Goal: Check status: Check status

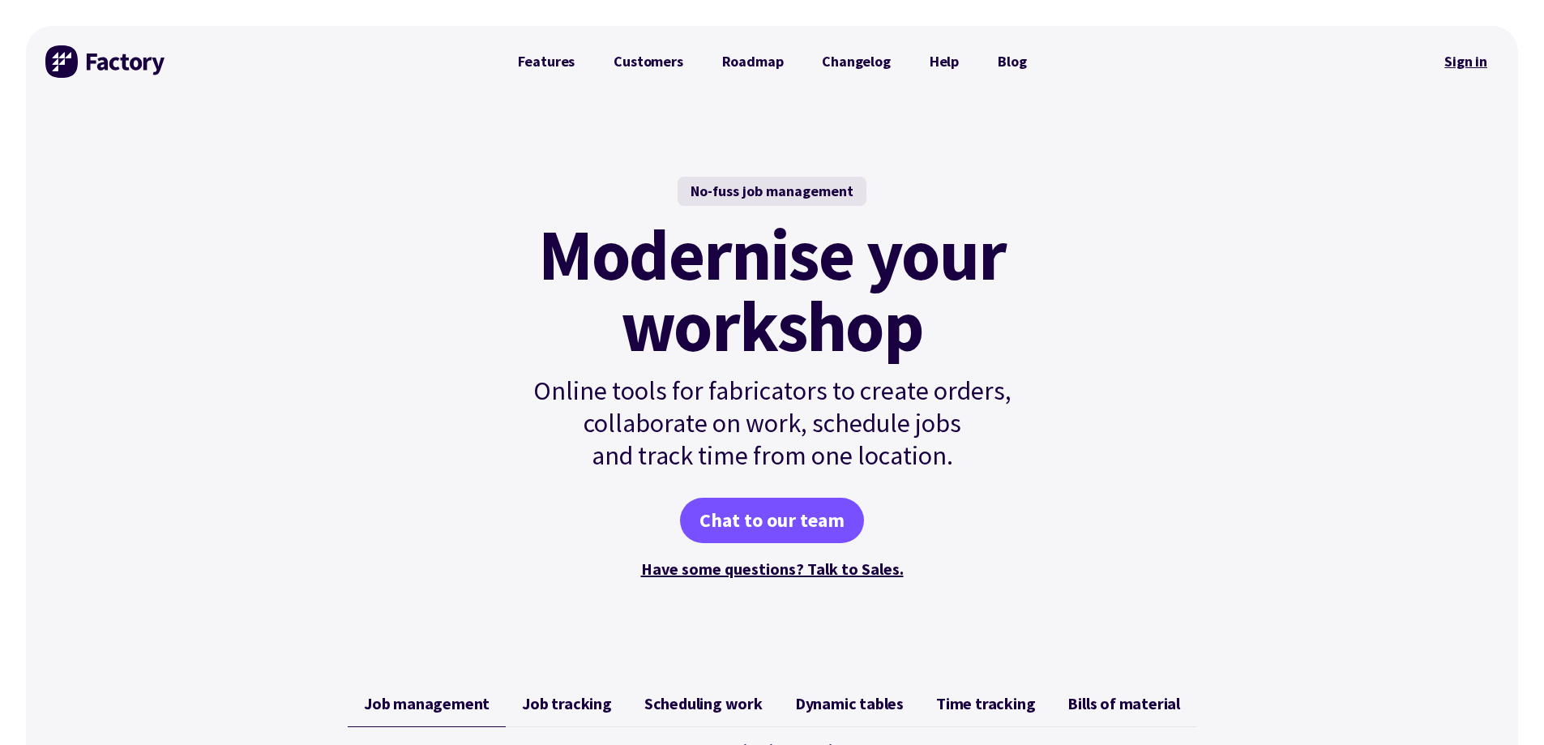
drag, startPoint x: 0, startPoint y: 0, endPoint x: 1463, endPoint y: 67, distance: 1464.6
click at [1472, 65] on link "Sign in" at bounding box center [1466, 61] width 66 height 37
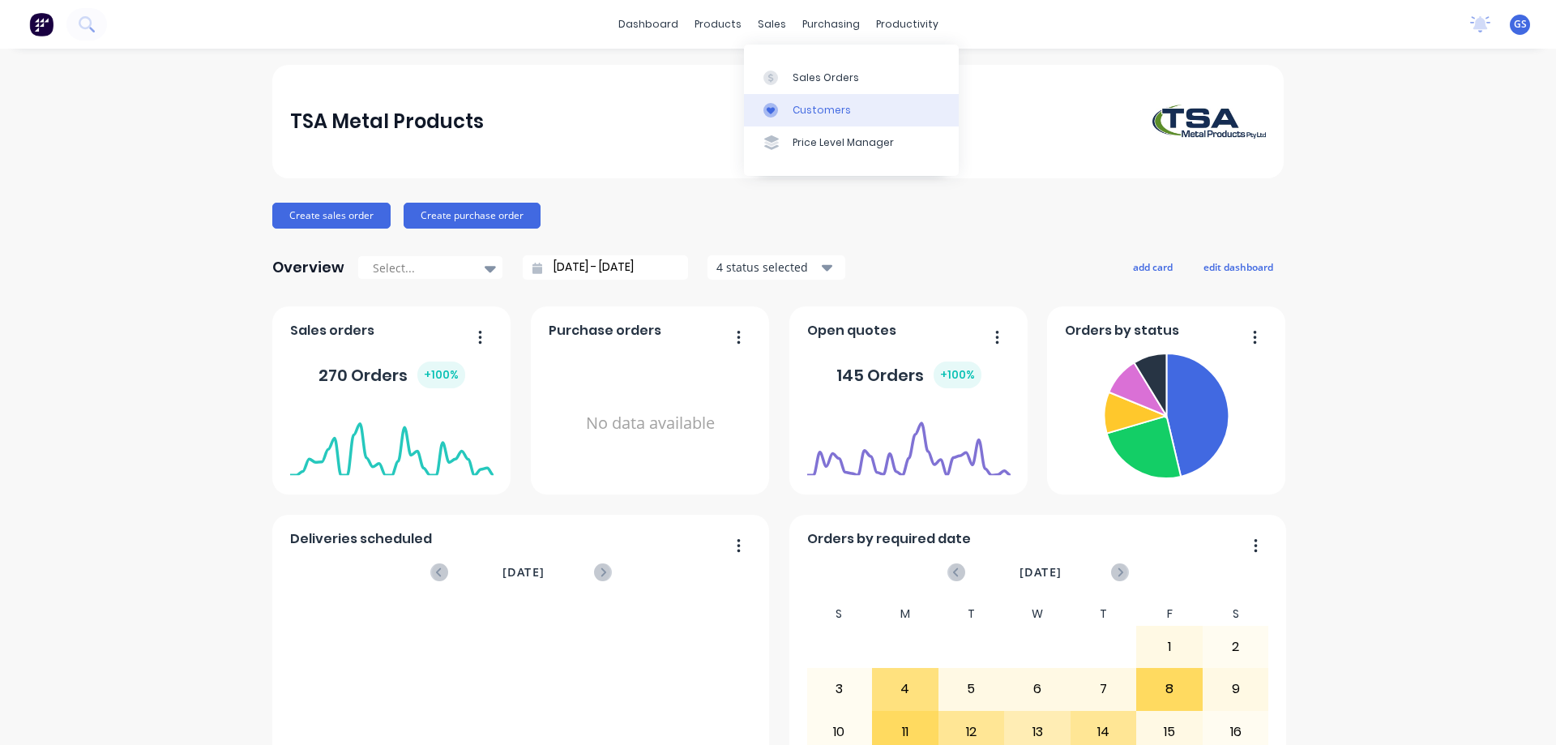
drag, startPoint x: 764, startPoint y: 20, endPoint x: 745, endPoint y: 108, distance: 89.7
click at [764, 20] on div "sales" at bounding box center [772, 24] width 45 height 24
click at [767, 27] on div "sales" at bounding box center [772, 24] width 45 height 24
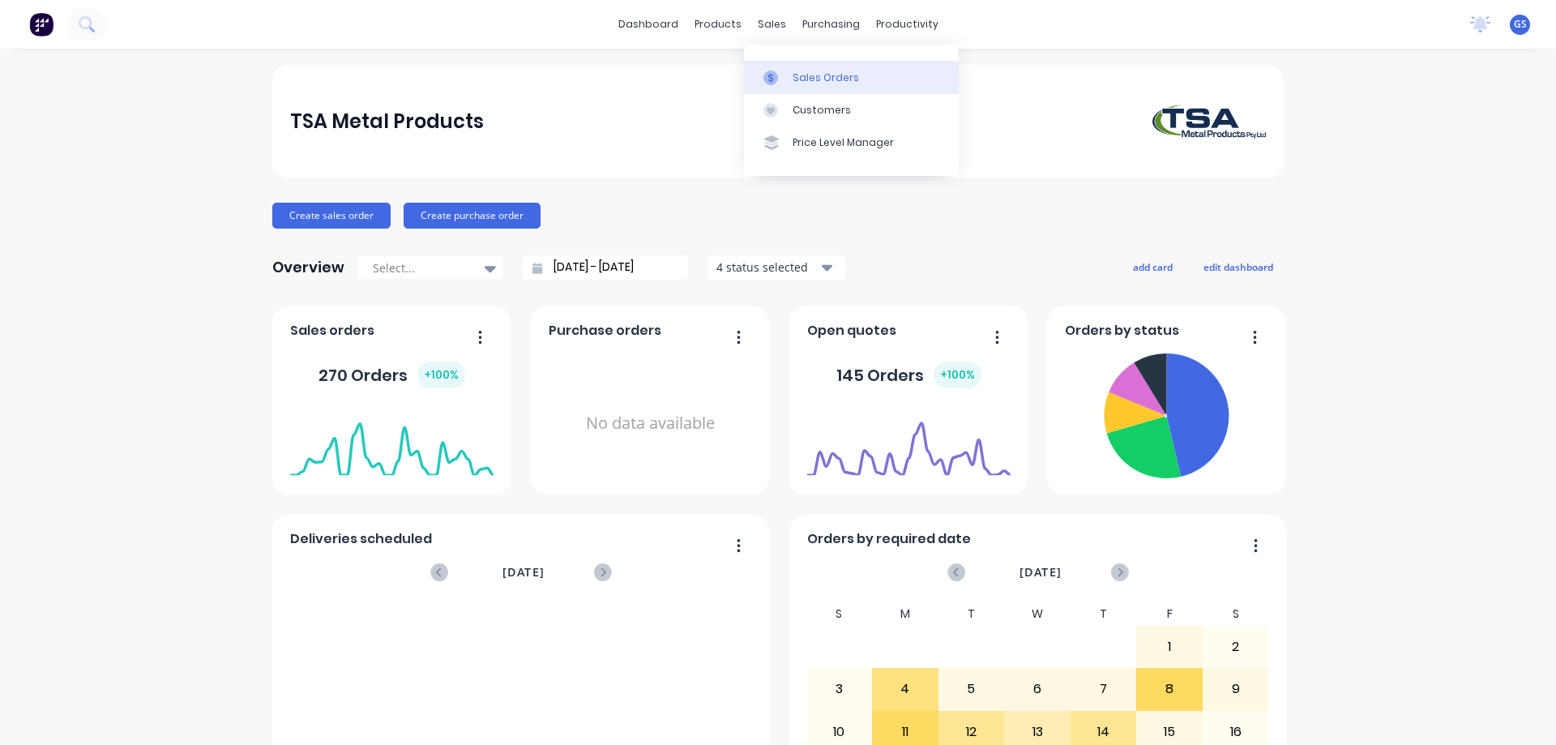
click at [800, 76] on div "Sales Orders" at bounding box center [826, 78] width 66 height 15
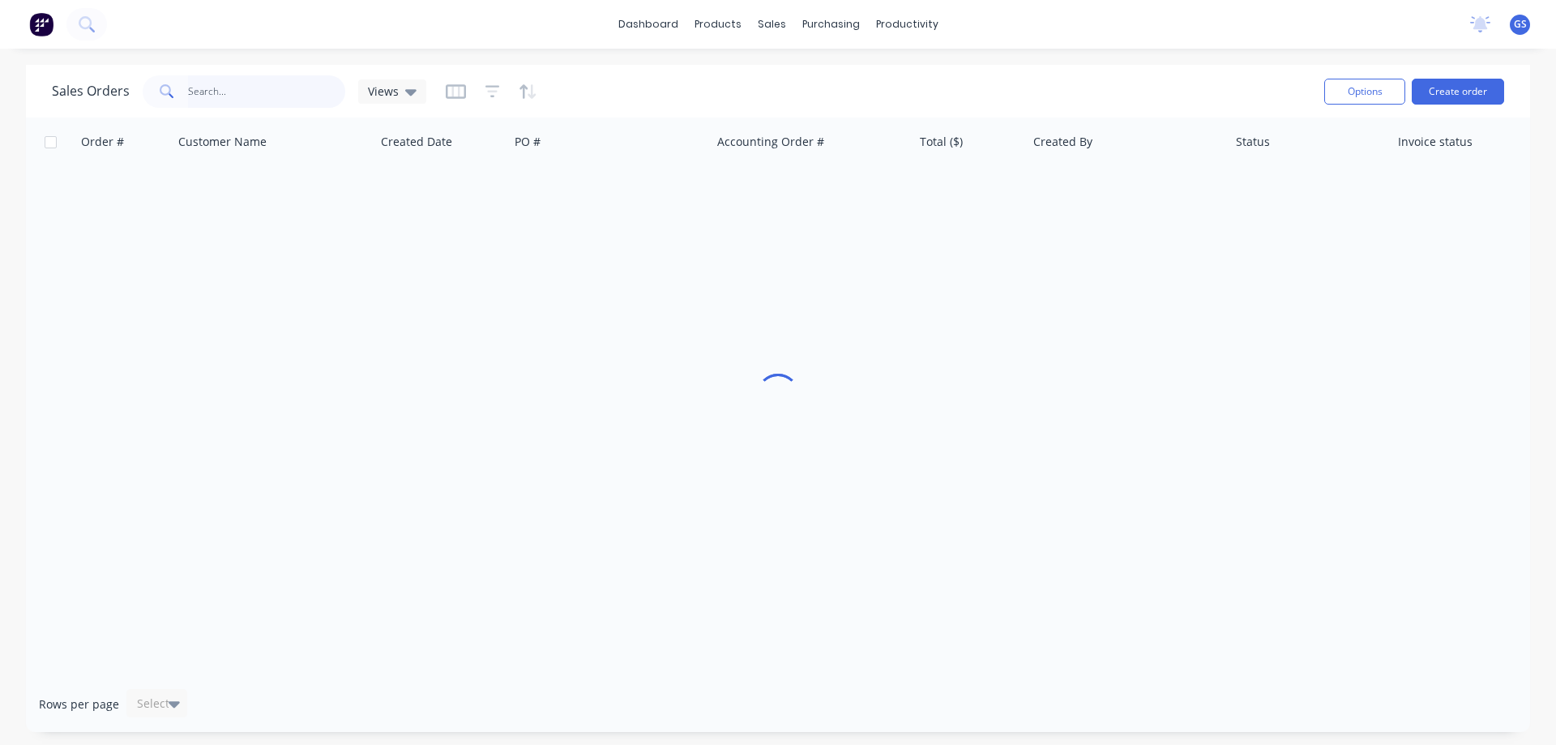
click at [235, 88] on input "text" at bounding box center [267, 91] width 158 height 32
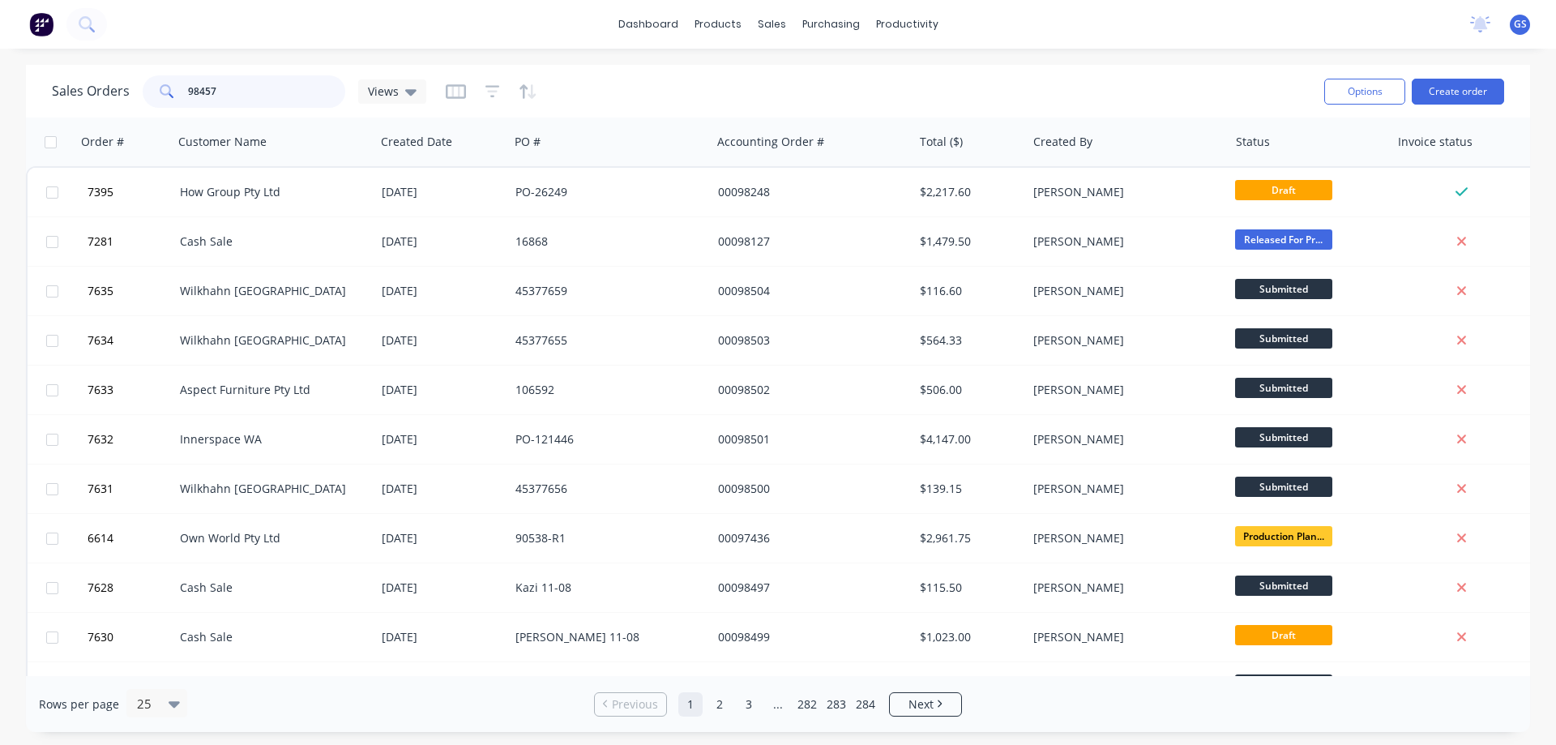
type input "98457"
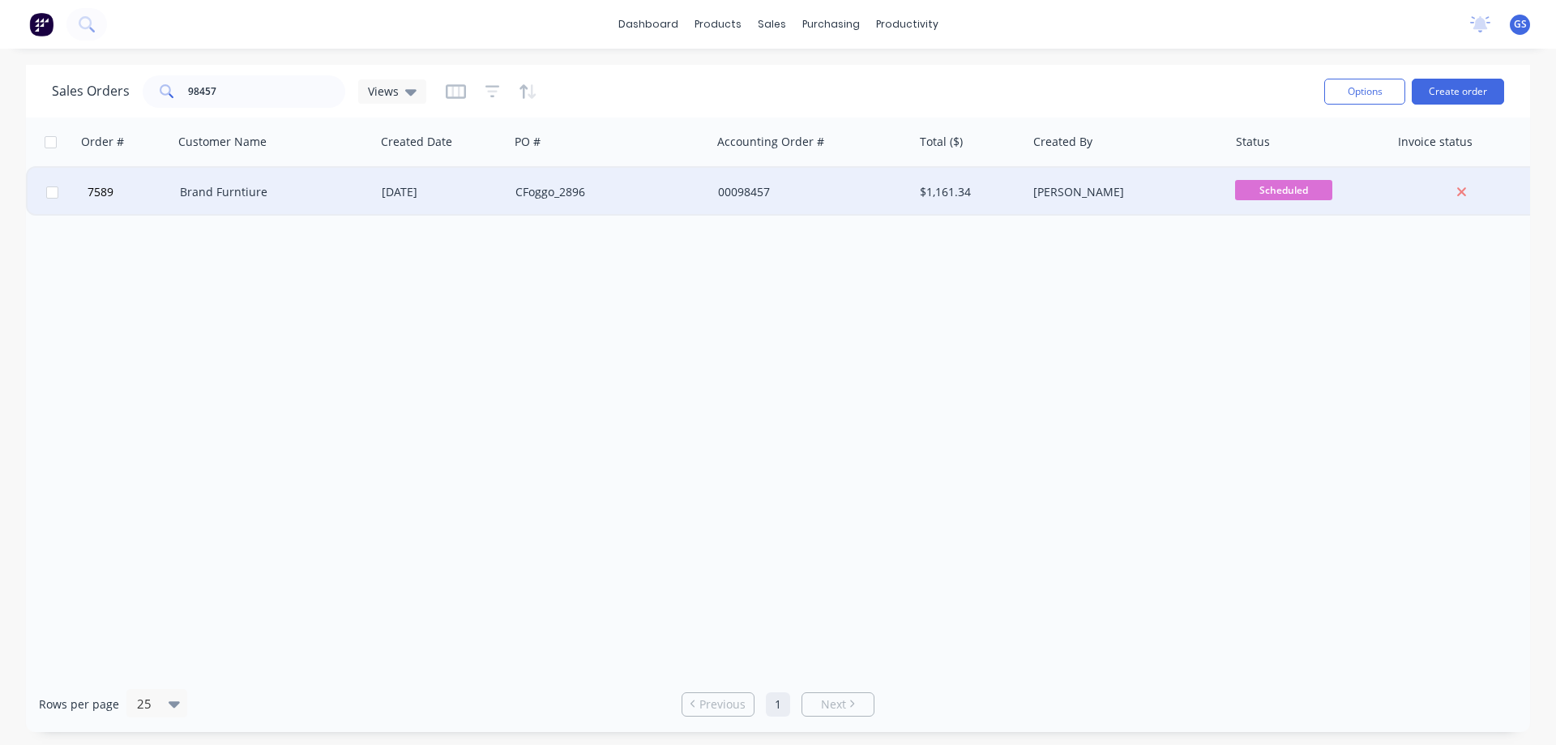
click at [261, 192] on div "Brand Furntiure" at bounding box center [270, 192] width 180 height 16
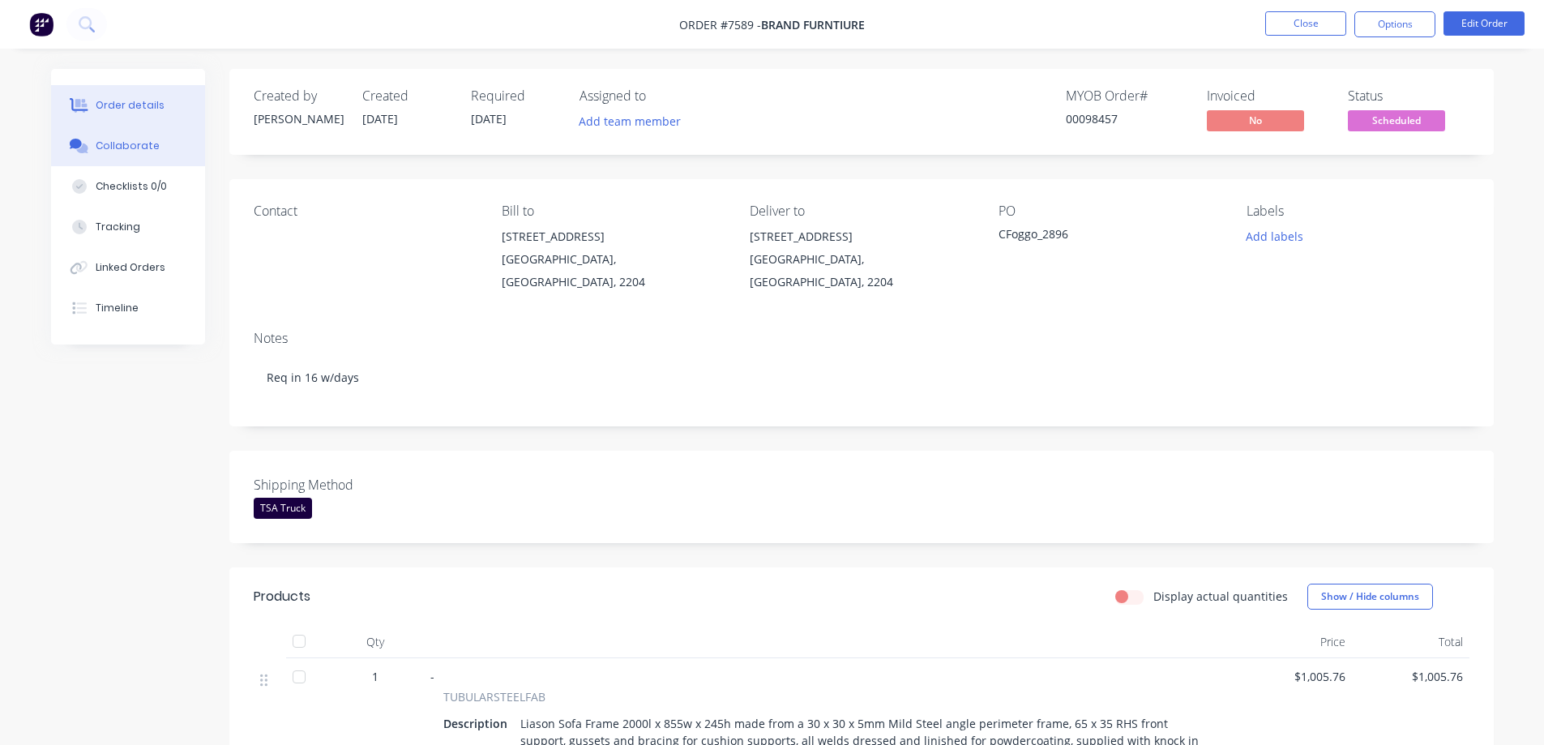
click at [127, 142] on div "Collaborate" at bounding box center [128, 146] width 64 height 15
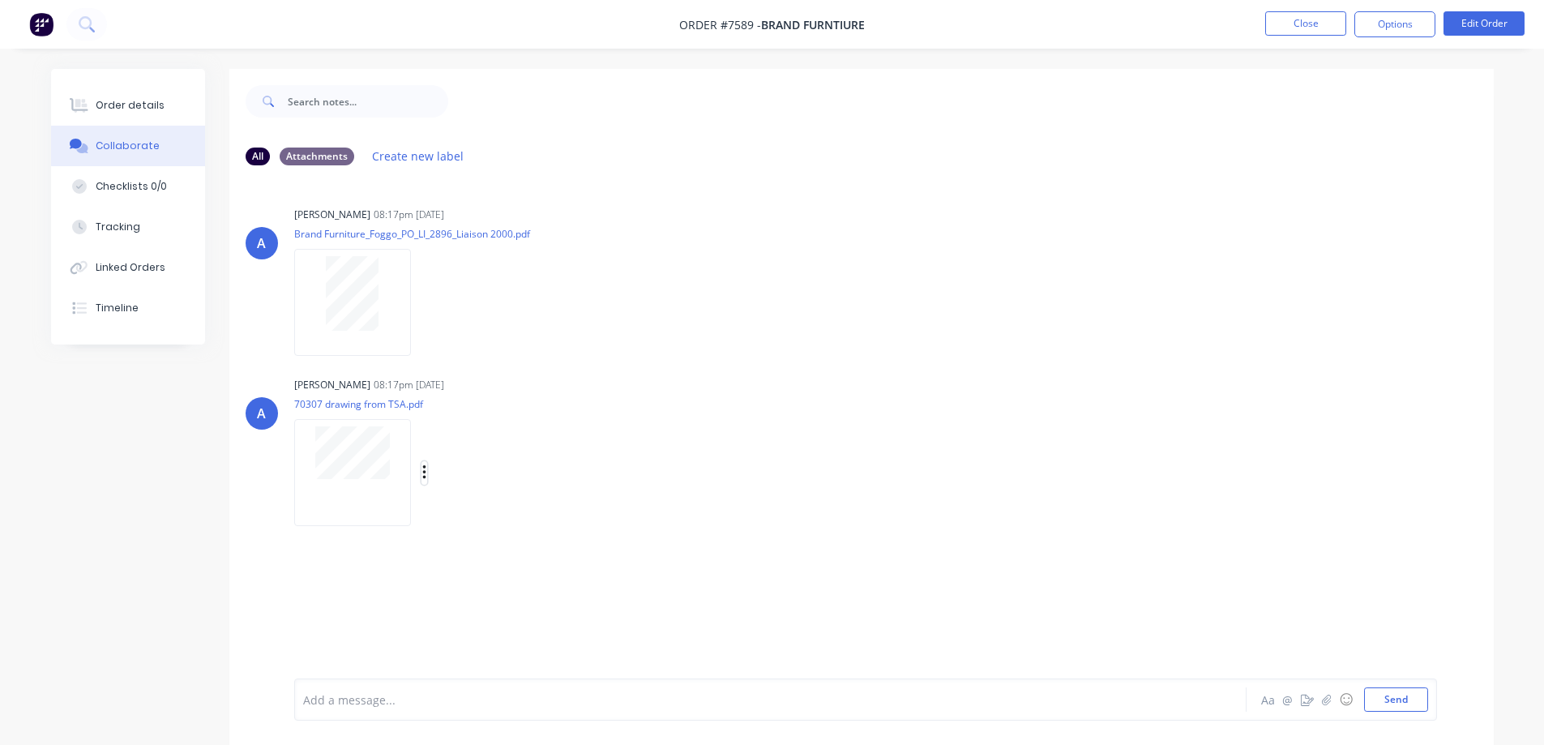
click at [423, 473] on icon "button" at bounding box center [423, 472] width 3 height 15
click at [494, 516] on button "Download" at bounding box center [530, 516] width 182 height 36
click at [109, 99] on div "Order details" at bounding box center [130, 105] width 69 height 15
